Goal: Task Accomplishment & Management: Use online tool/utility

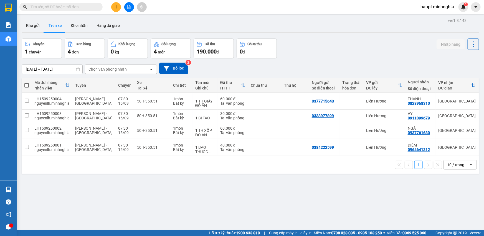
click at [84, 6] on input "text" at bounding box center [63, 7] width 65 height 6
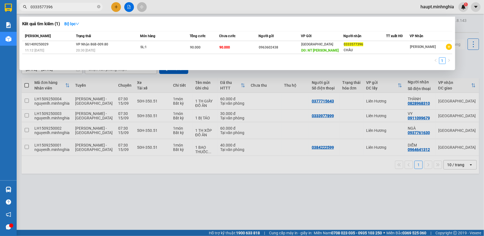
click at [90, 7] on input "0333577396" at bounding box center [63, 7] width 65 height 6
drag, startPoint x: 90, startPoint y: 7, endPoint x: 33, endPoint y: 7, distance: 56.3
click at [33, 7] on input "0333577396" at bounding box center [63, 7] width 65 height 6
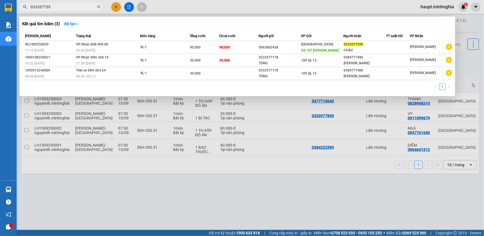
type input "0333577396"
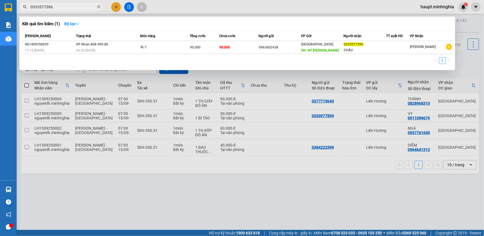
click at [128, 6] on div at bounding box center [242, 118] width 484 height 236
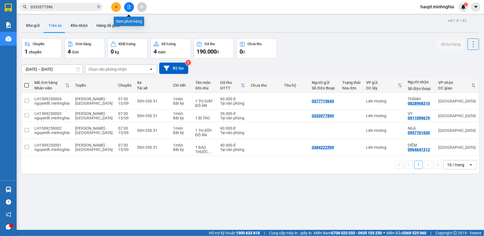
click at [127, 7] on icon "file-add" at bounding box center [129, 7] width 4 height 4
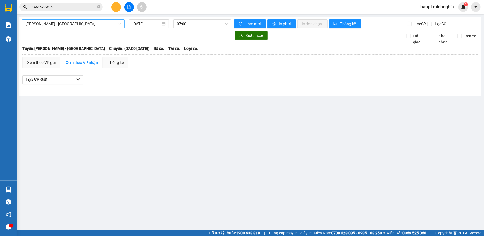
click at [59, 23] on span "[PERSON_NAME] - [GEOGRAPHIC_DATA]" at bounding box center [74, 24] width 96 height 8
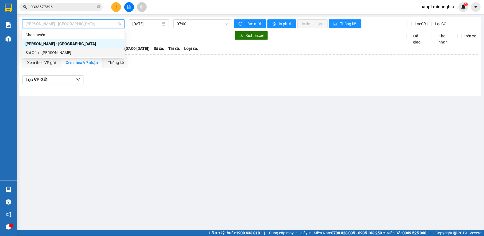
click at [51, 52] on div "Sài Gòn - [PERSON_NAME]" at bounding box center [74, 53] width 96 height 6
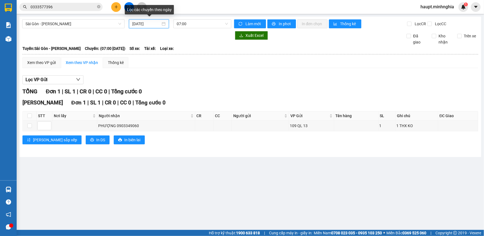
click at [146, 24] on input "[DATE]" at bounding box center [146, 24] width 28 height 6
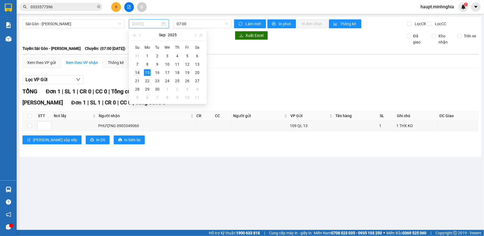
click at [138, 73] on div "14" at bounding box center [137, 72] width 7 height 7
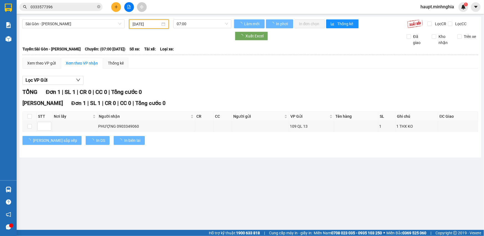
type input "[DATE]"
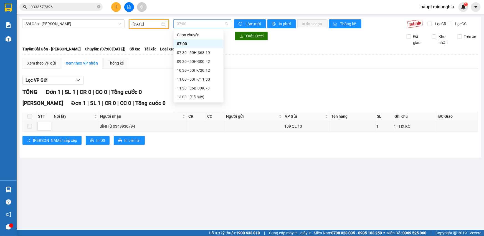
click at [201, 25] on span "07:00" at bounding box center [202, 24] width 51 height 8
click at [196, 53] on div "14:30 - 86B-009.80" at bounding box center [198, 53] width 43 height 6
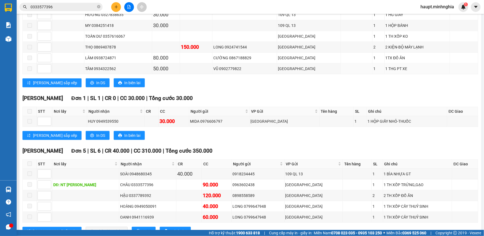
scroll to position [302, 0]
